Goal: Check status: Check status

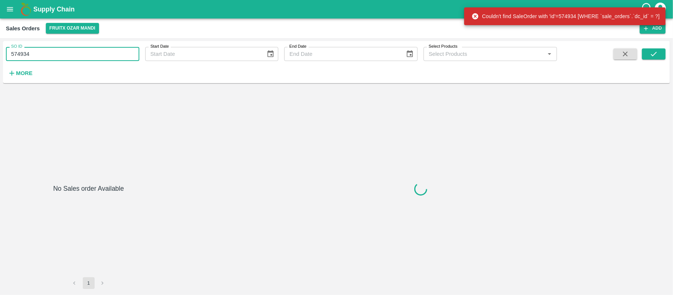
click at [50, 52] on input "574934" at bounding box center [72, 54] width 133 height 14
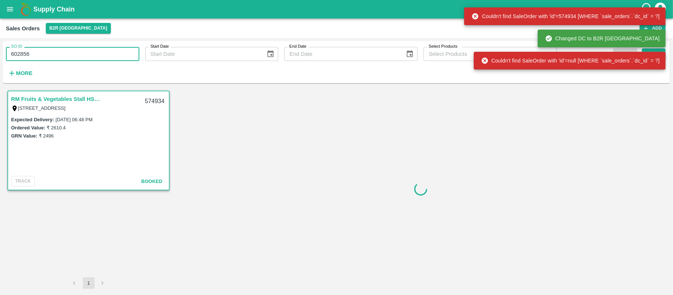
type input "602856"
click at [664, 52] on div "Couldn't find SaleOrder with 'id'=null [WHERE `sale_orders`.`dc_id` = ?]" at bounding box center [570, 61] width 192 height 18
click at [654, 52] on div "Couldn't find SaleOrder with 'id'=null [WHERE `sale_orders`.`dc_id` = ?]" at bounding box center [570, 61] width 192 height 18
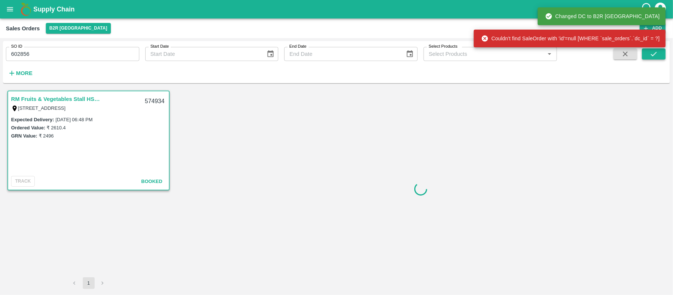
click at [659, 57] on button "submit" at bounding box center [654, 53] width 24 height 11
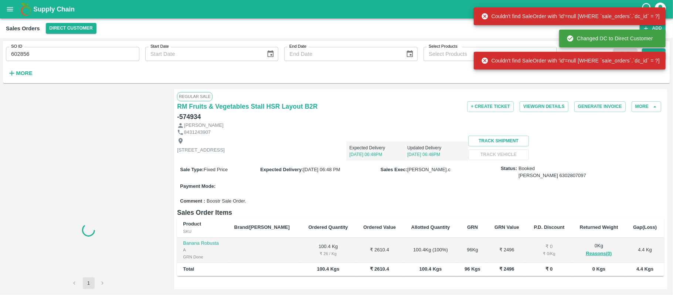
click at [659, 50] on div "Changed DC to Direct Customer" at bounding box center [612, 38] width 106 height 22
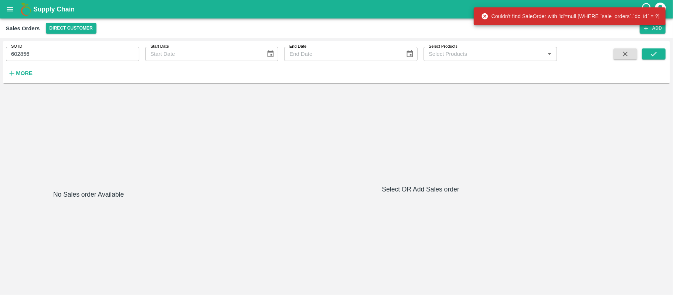
click at [660, 47] on div "SO ID 602856 SO ID Start Date Start Date End Date End Date Select Products Sele…" at bounding box center [336, 62] width 667 height 36
drag, startPoint x: 656, startPoint y: 50, endPoint x: 656, endPoint y: 56, distance: 5.9
click at [656, 54] on icon "submit" at bounding box center [654, 54] width 8 height 8
